Goal: Find specific page/section: Find specific page/section

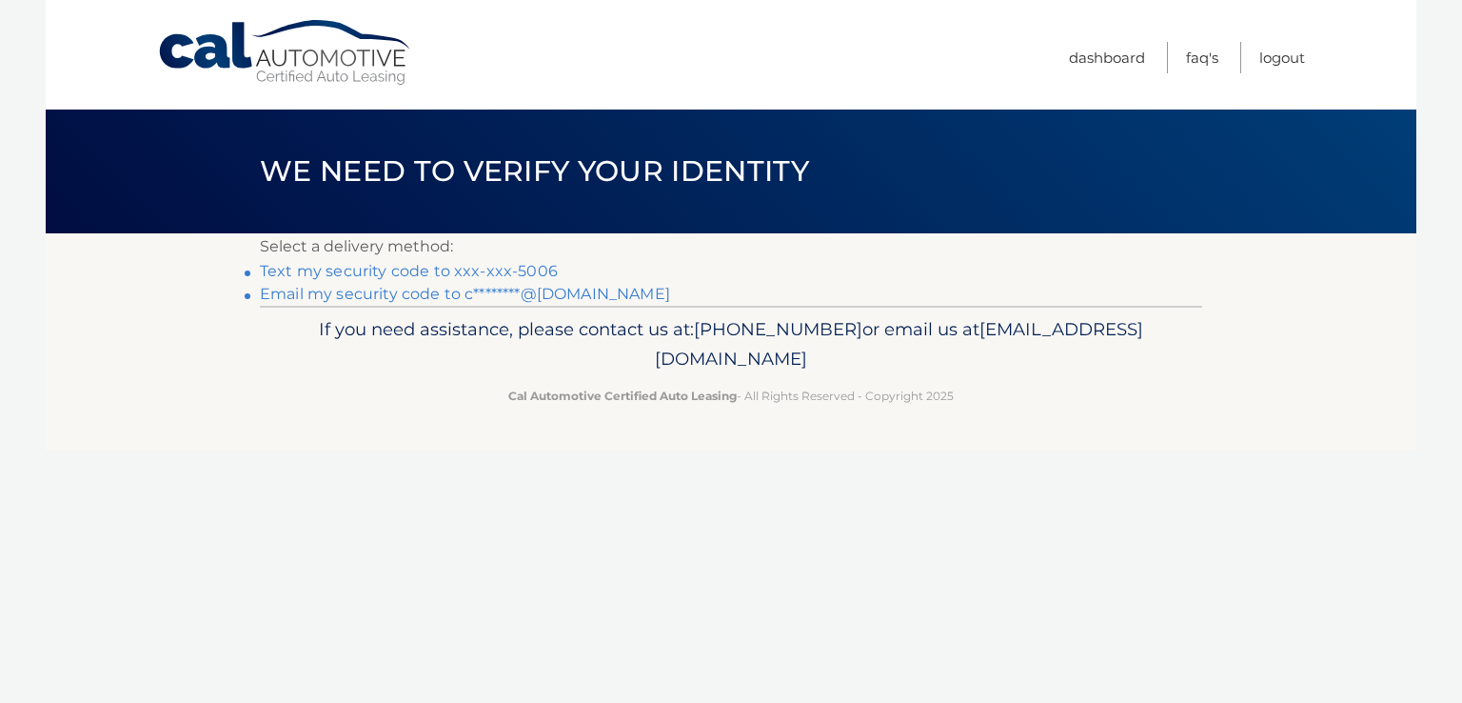
click at [394, 274] on link "Text my security code to xxx-xxx-5006" at bounding box center [409, 271] width 298 height 18
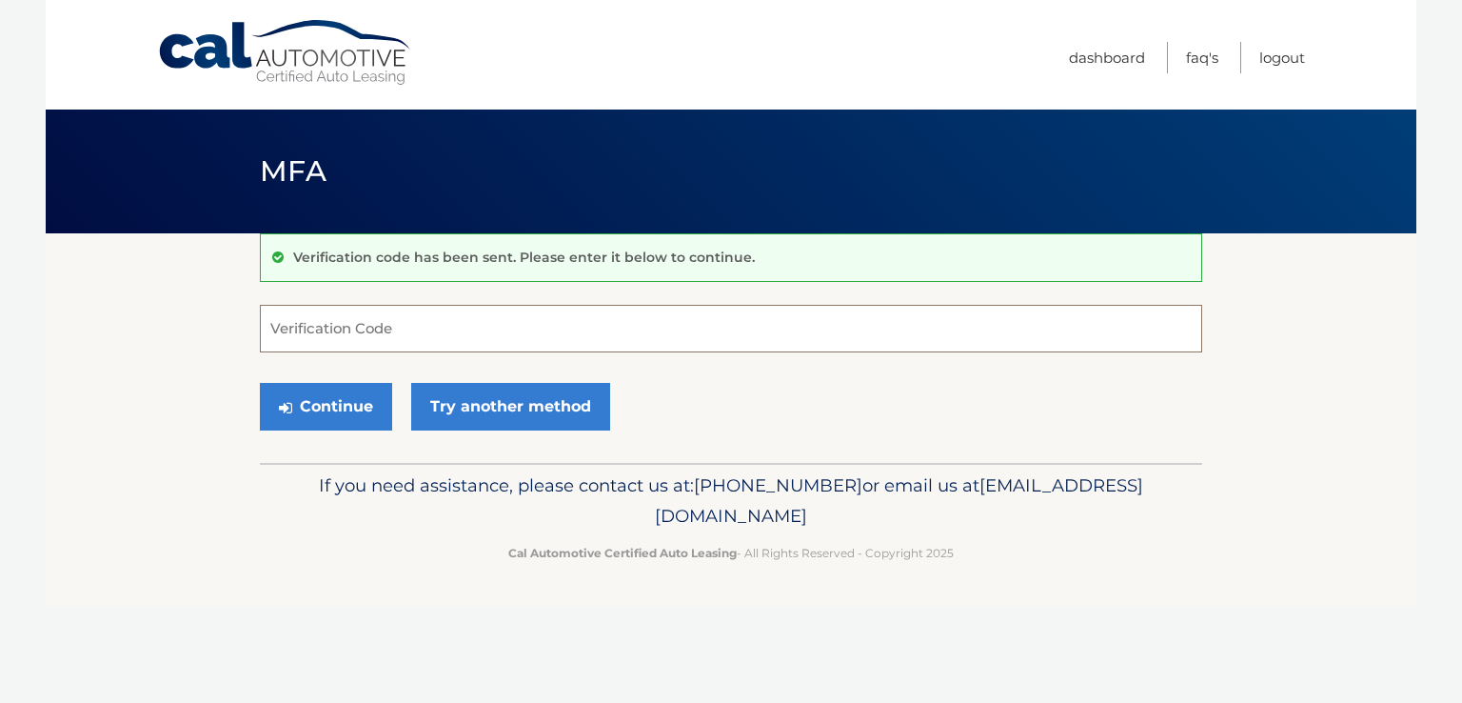
drag, startPoint x: 415, startPoint y: 325, endPoint x: 426, endPoint y: 326, distance: 11.5
click at [417, 326] on input "Verification Code" at bounding box center [731, 329] width 942 height 48
type input "558843"
click at [350, 411] on button "Continue" at bounding box center [326, 407] width 132 height 48
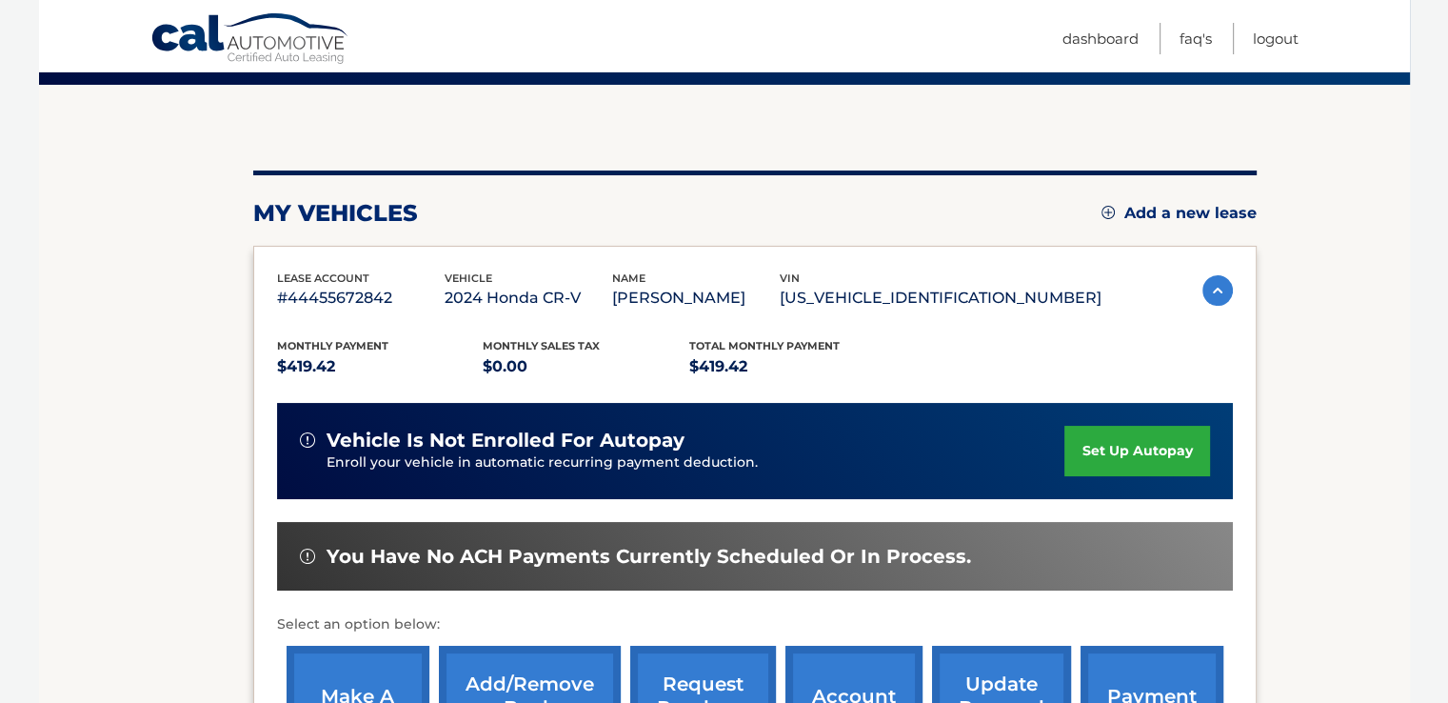
scroll to position [286, 0]
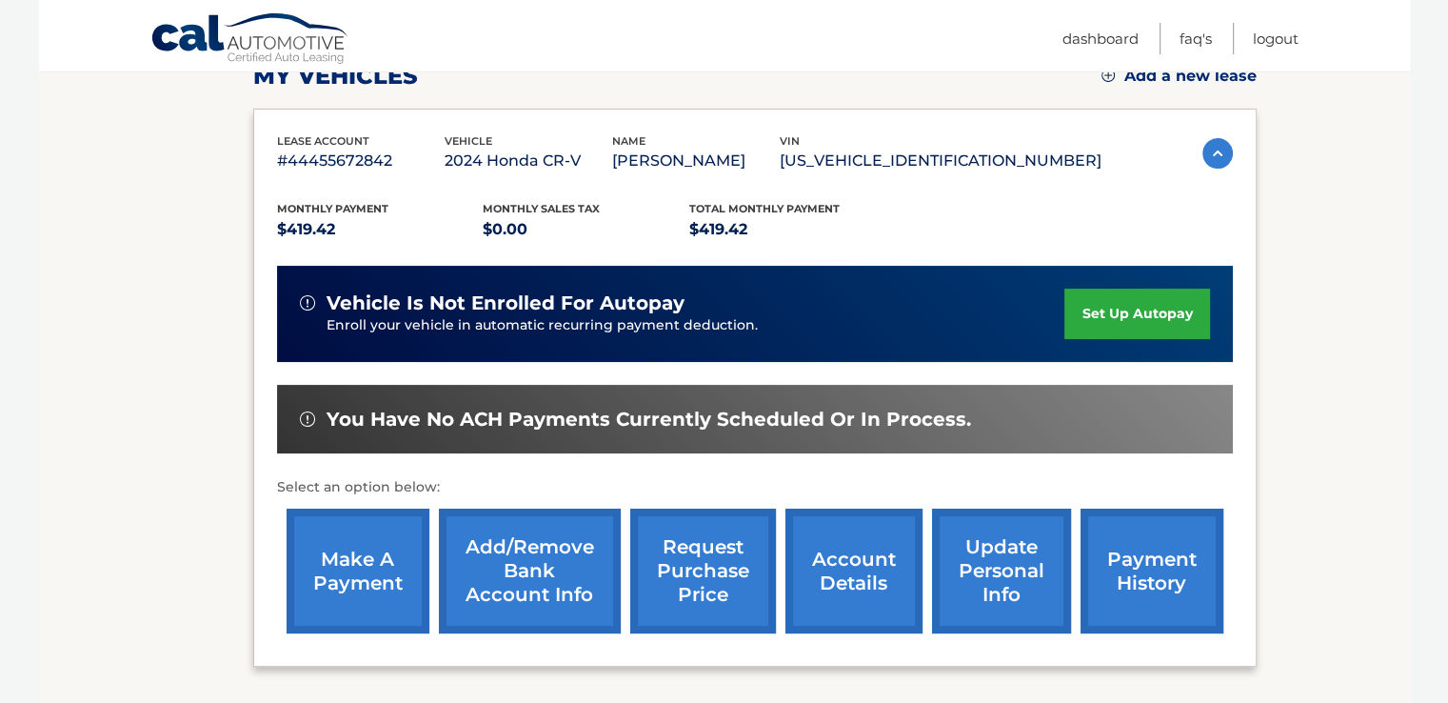
click at [865, 558] on link "account details" at bounding box center [853, 570] width 137 height 125
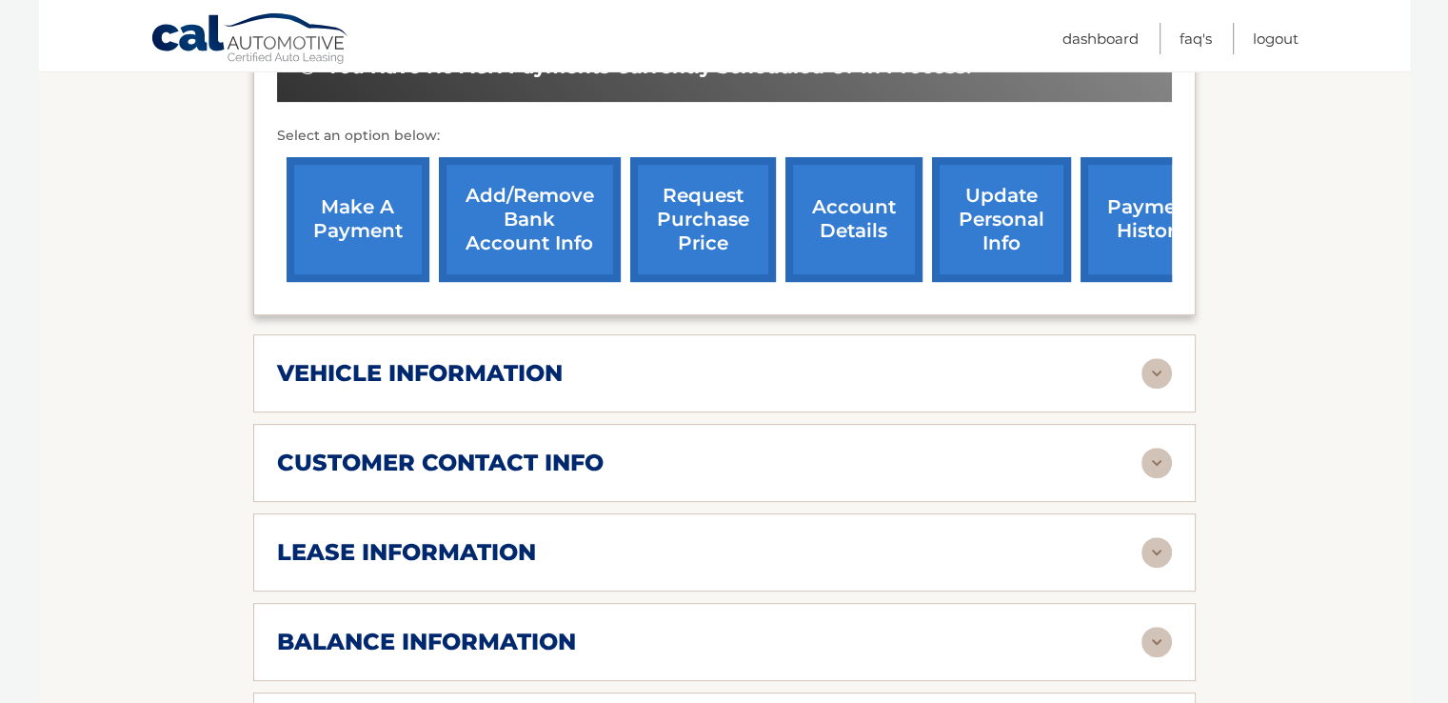
scroll to position [666, 0]
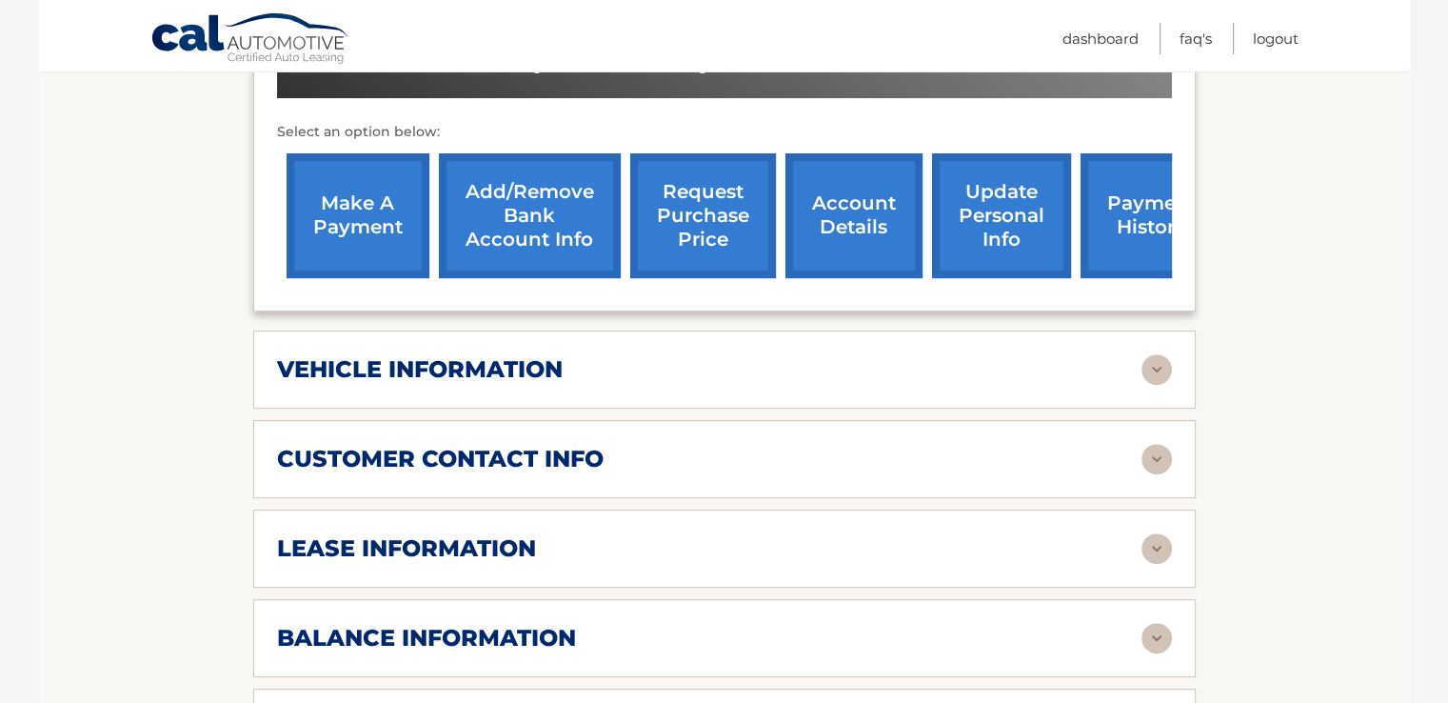
click at [1144, 540] on img at bounding box center [1156, 548] width 30 height 30
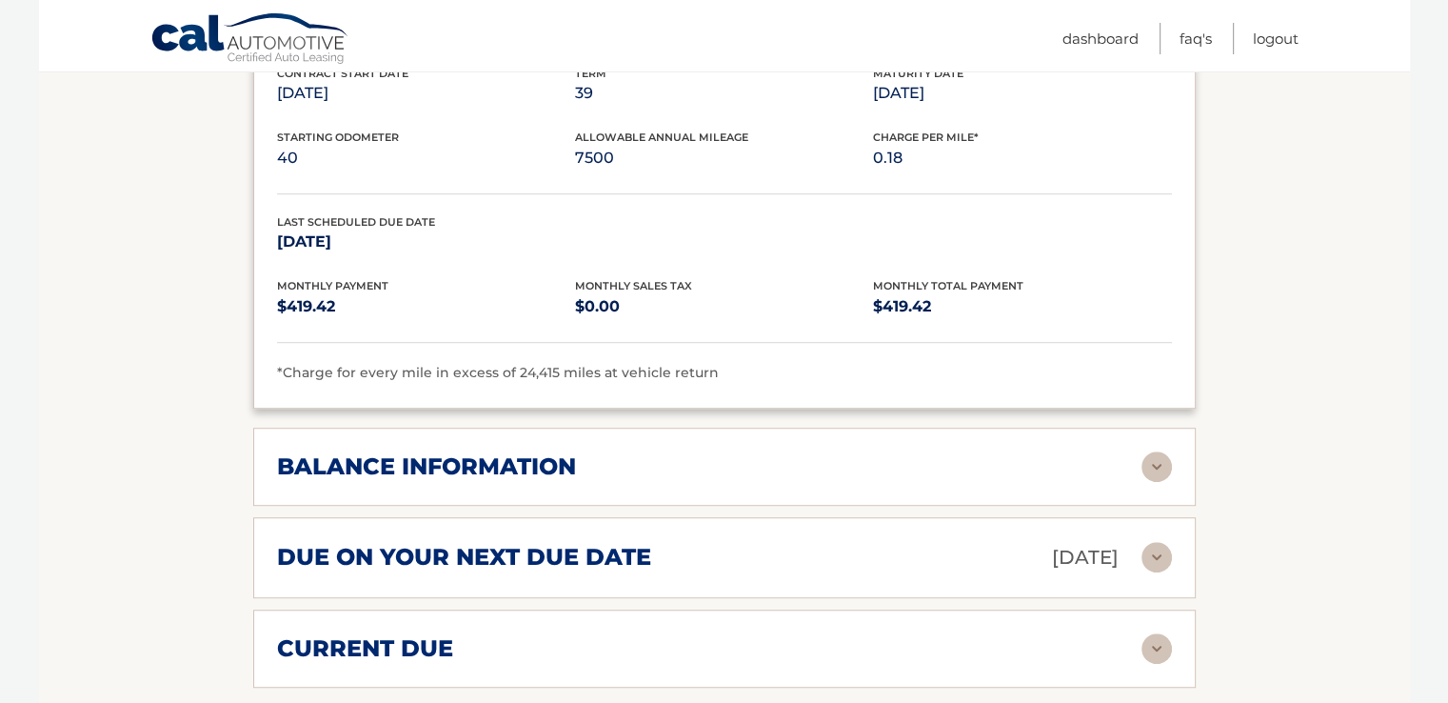
scroll to position [1237, 0]
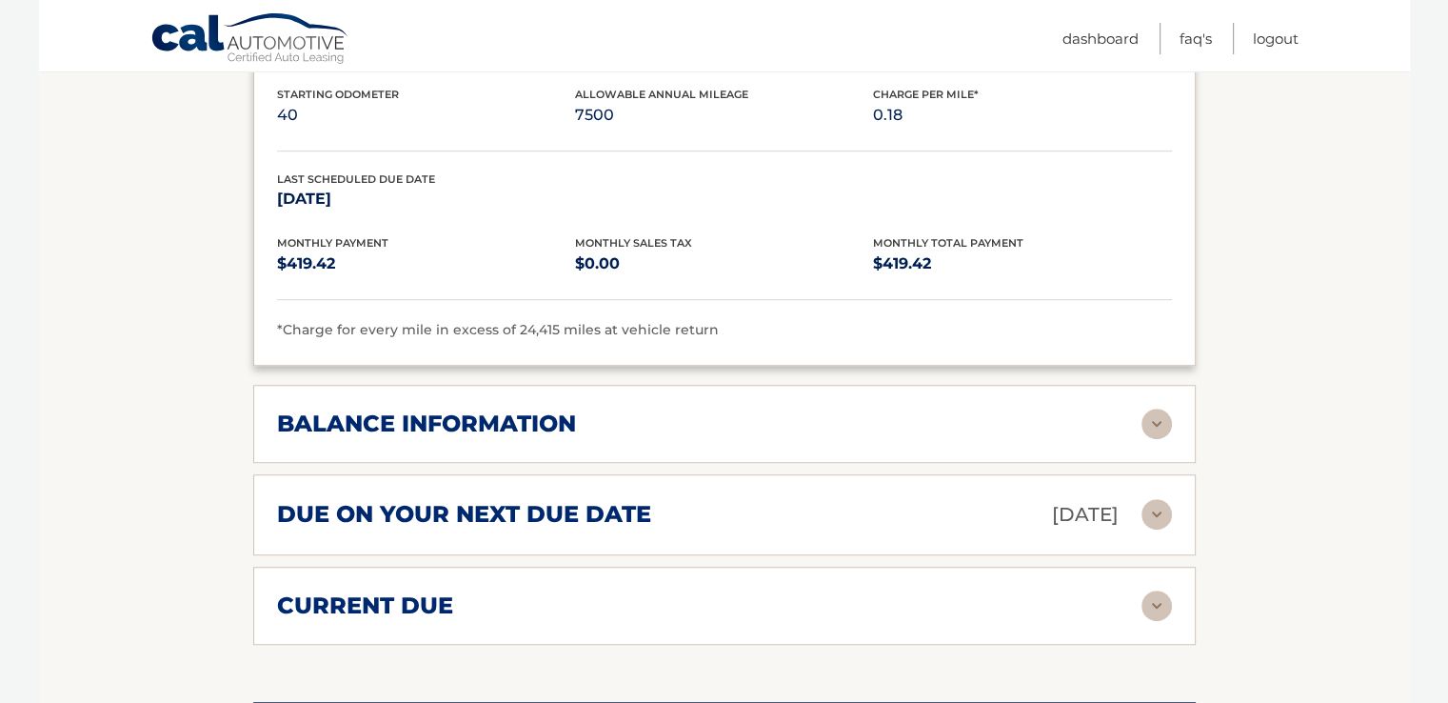
click at [1153, 420] on img at bounding box center [1156, 423] width 30 height 30
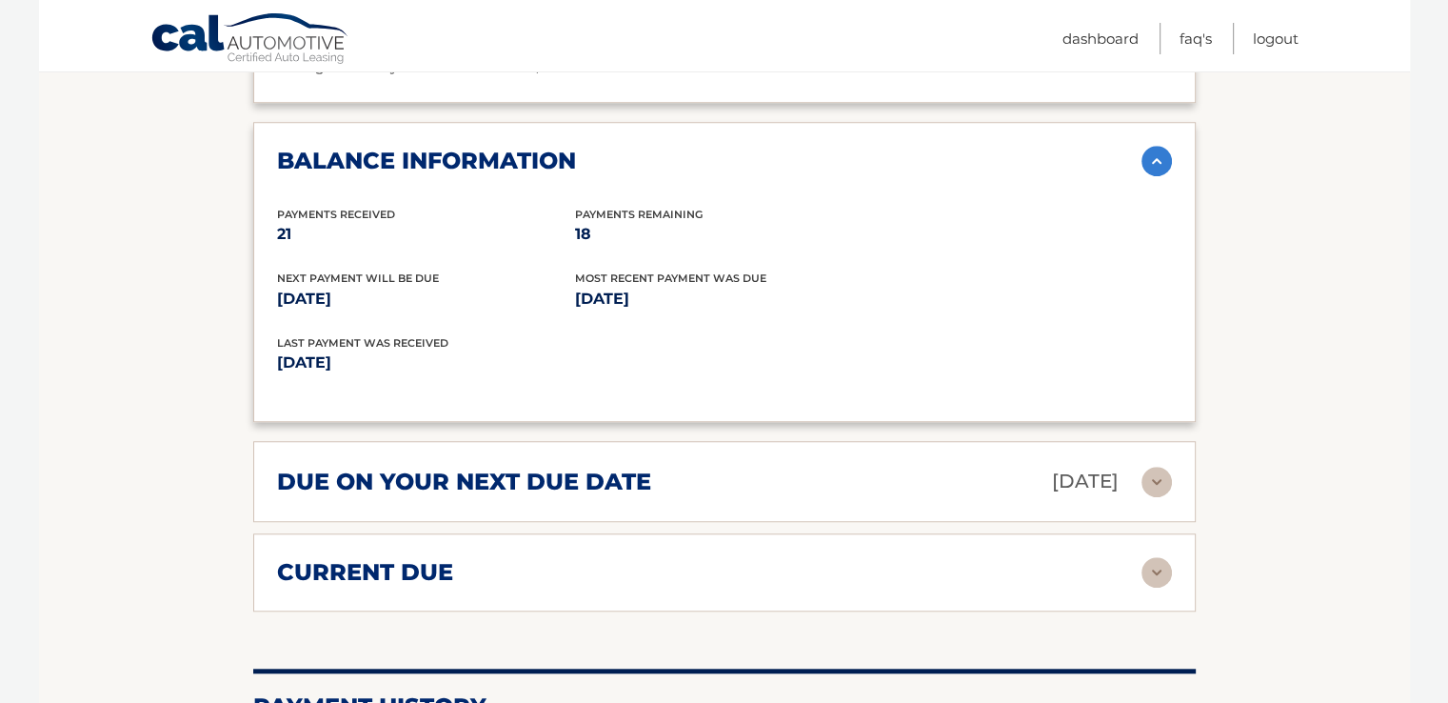
scroll to position [1523, 0]
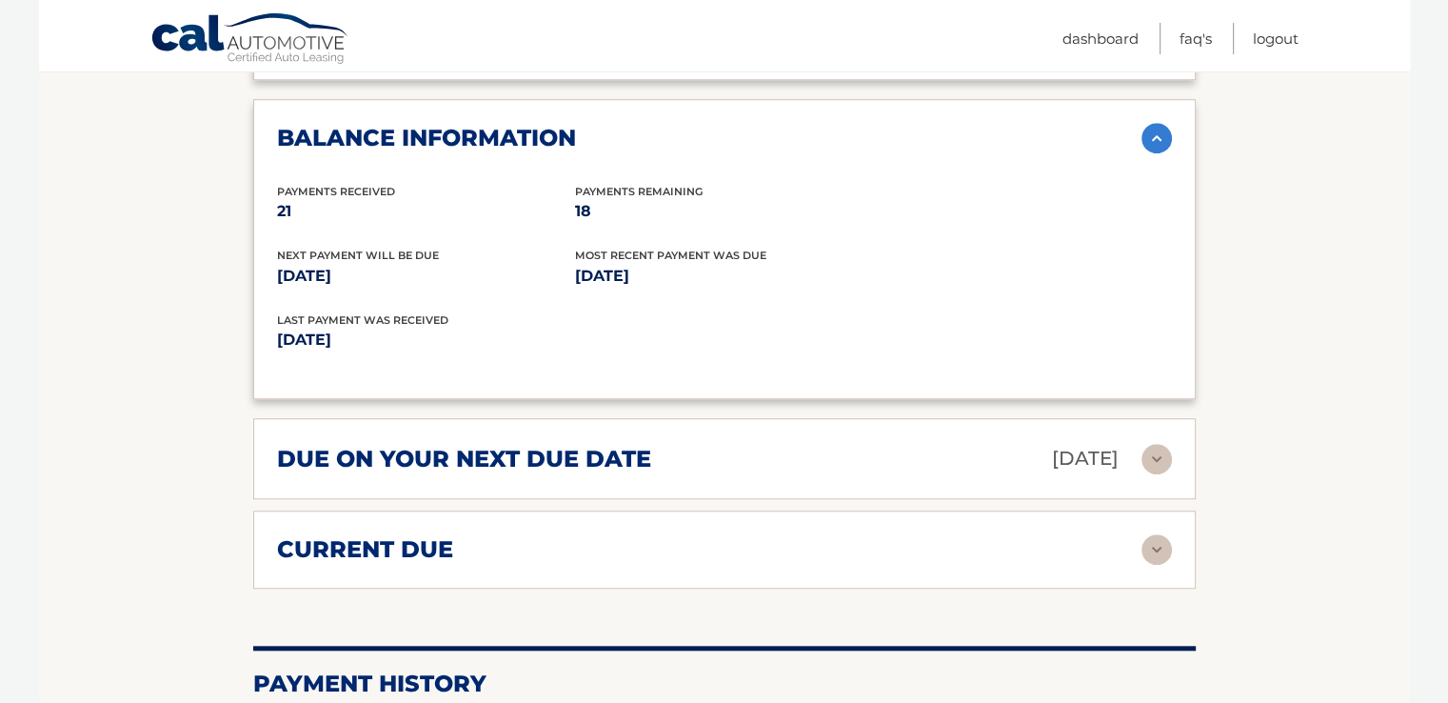
click at [1158, 542] on img at bounding box center [1156, 549] width 30 height 30
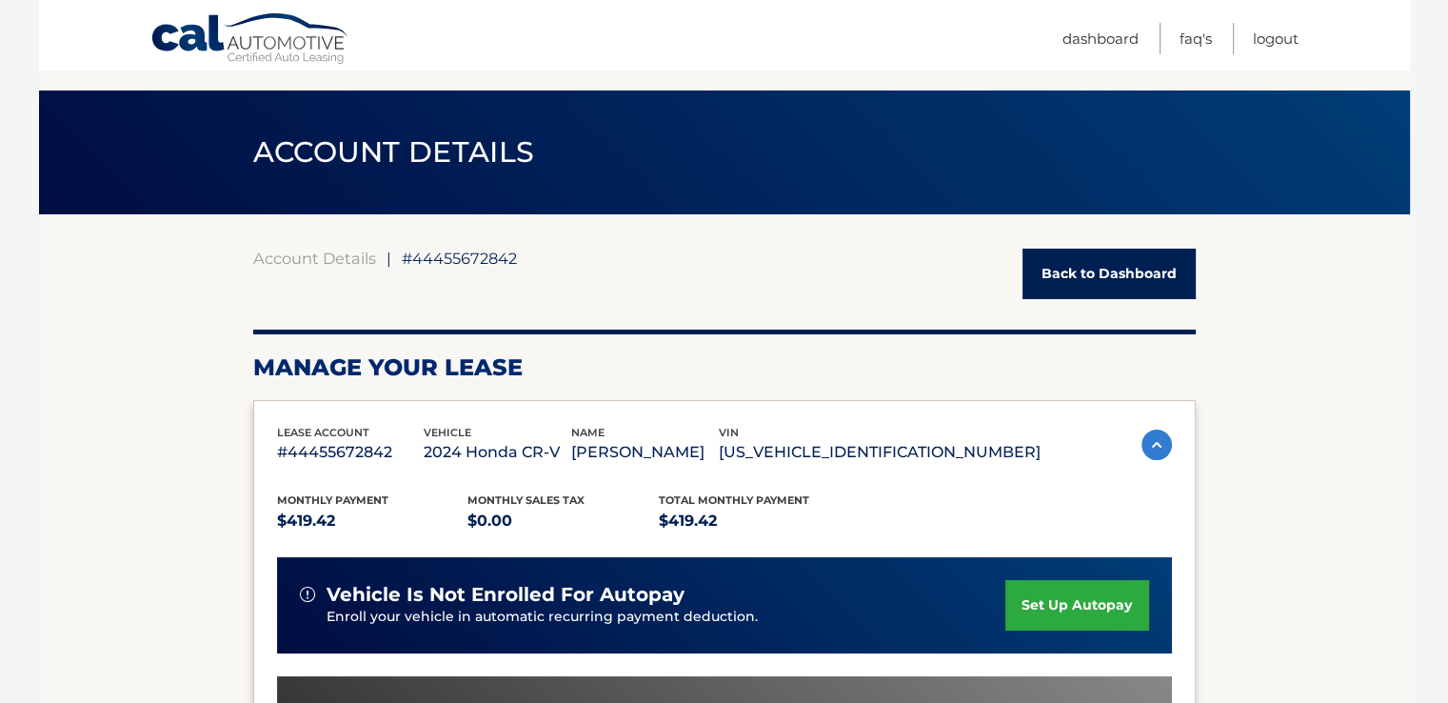
scroll to position [0, 0]
